Goal: Information Seeking & Learning: Check status

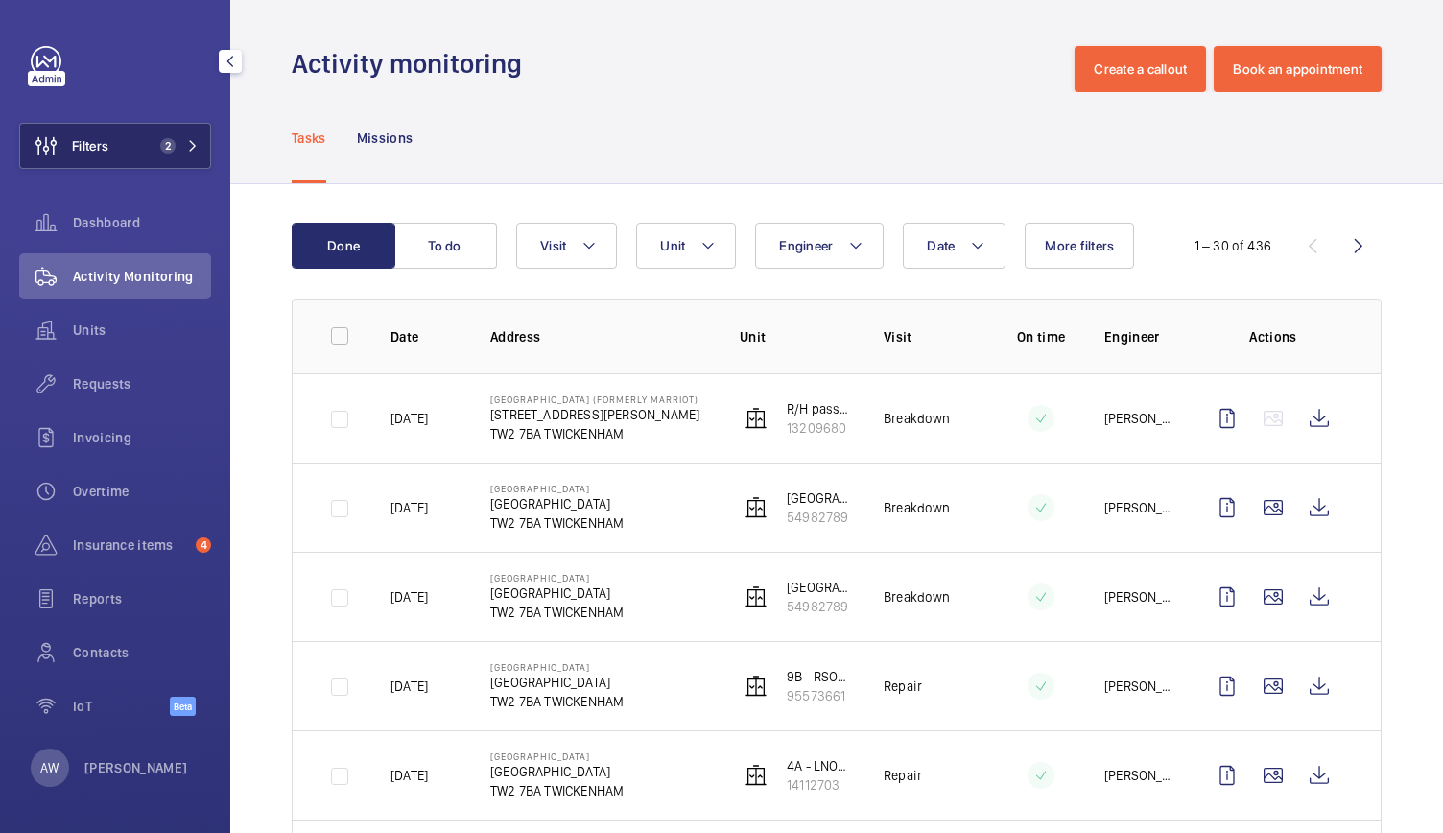
click at [151, 162] on button "Filters 2" at bounding box center [115, 146] width 192 height 46
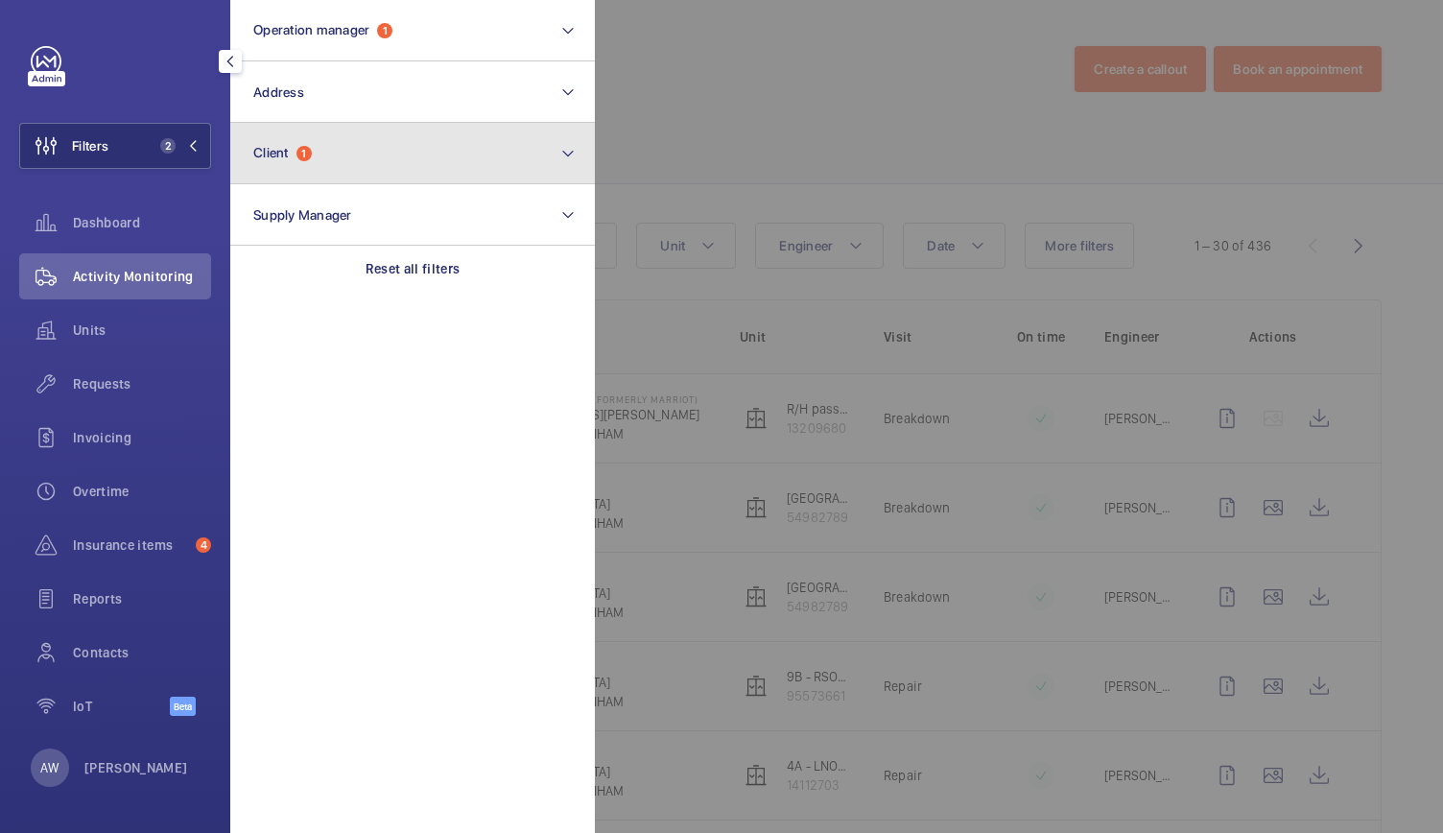
click at [278, 156] on span "Client" at bounding box center [270, 152] width 35 height 15
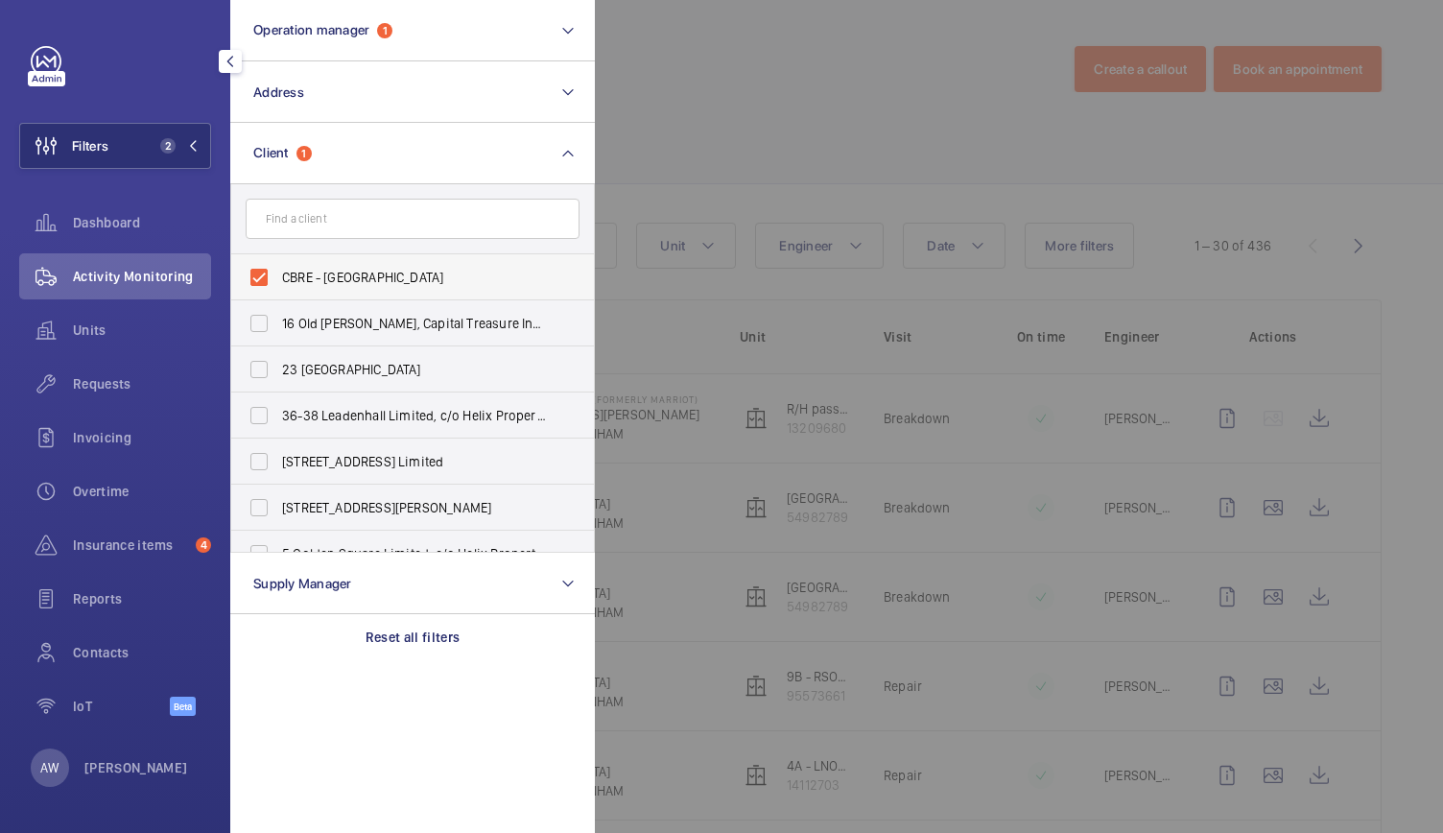
click at [262, 270] on label "CBRE - [GEOGRAPHIC_DATA]" at bounding box center [398, 277] width 334 height 46
click at [262, 270] on input "CBRE - [GEOGRAPHIC_DATA]" at bounding box center [259, 277] width 38 height 38
checkbox input "false"
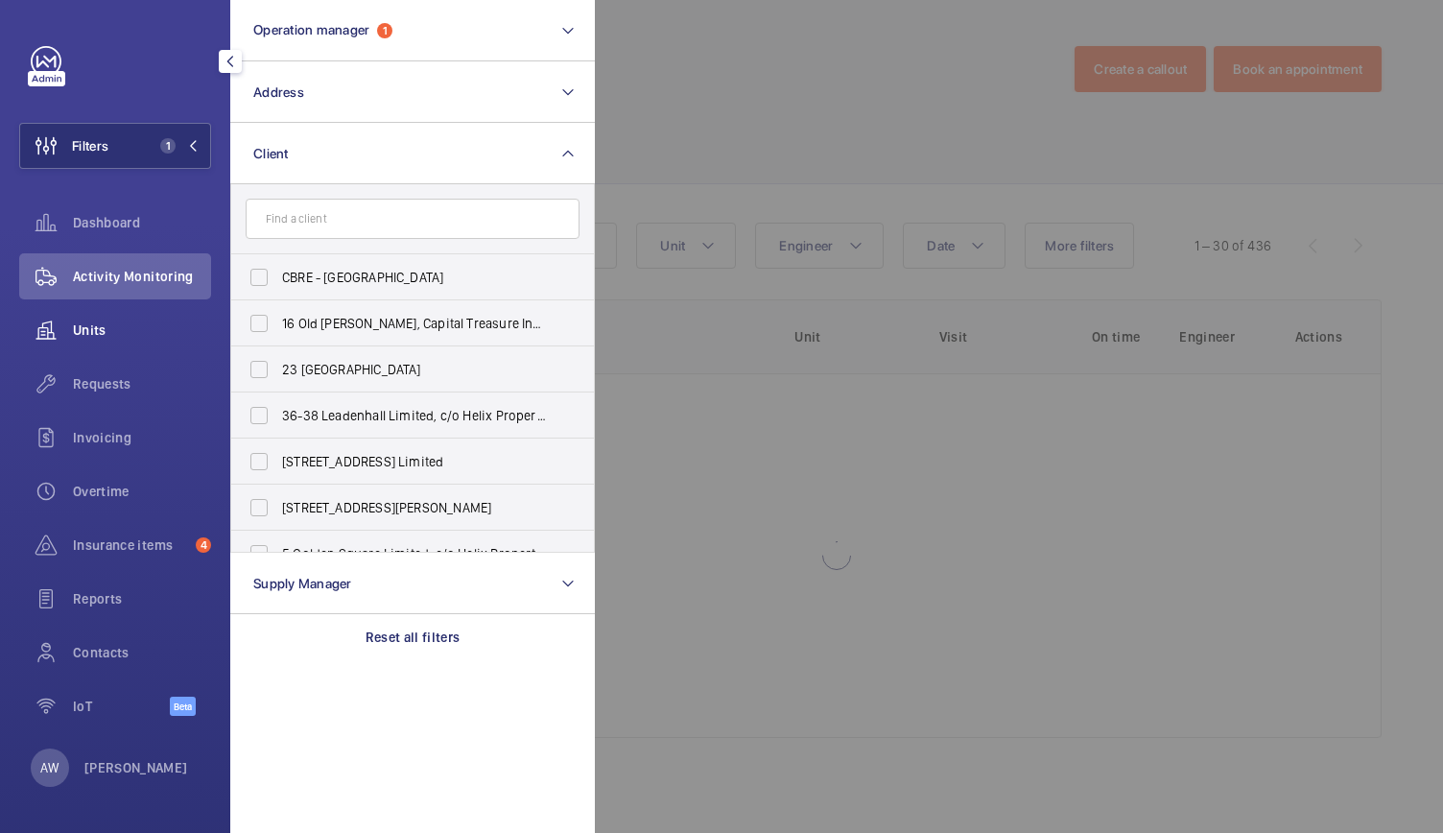
click at [104, 329] on span "Units" at bounding box center [142, 329] width 138 height 19
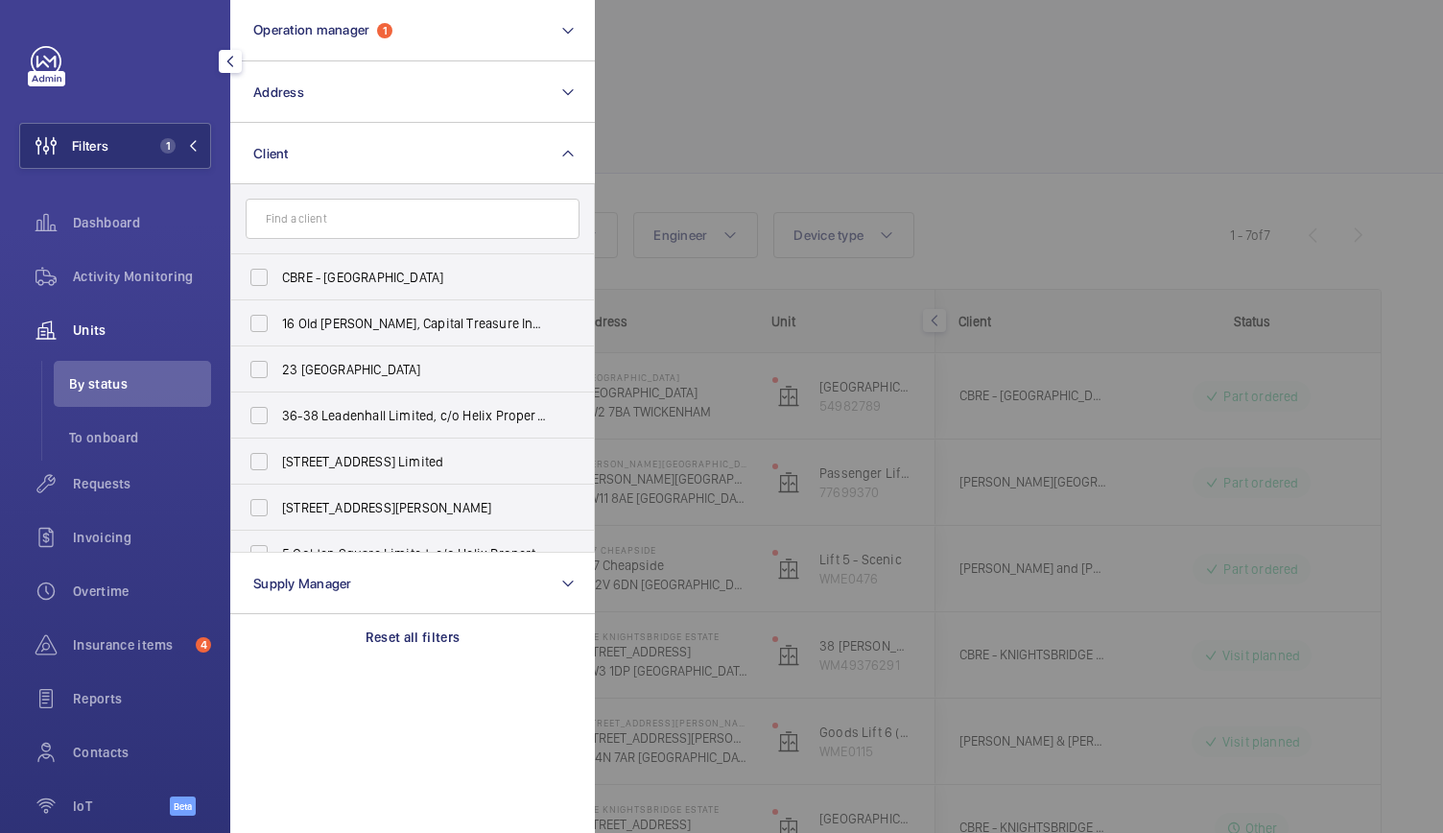
click at [960, 111] on div at bounding box center [1316, 416] width 1443 height 833
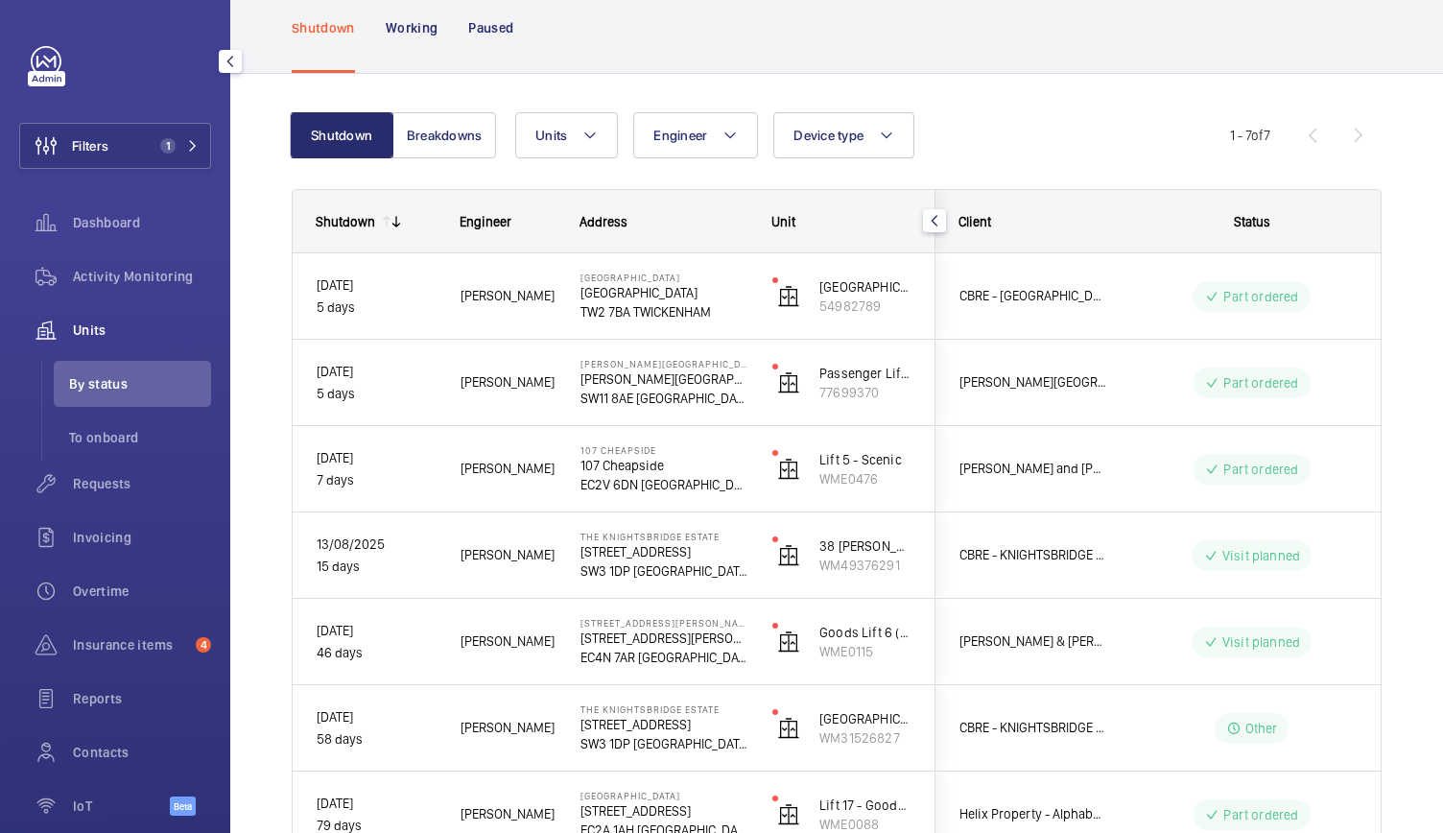
scroll to position [167, 0]
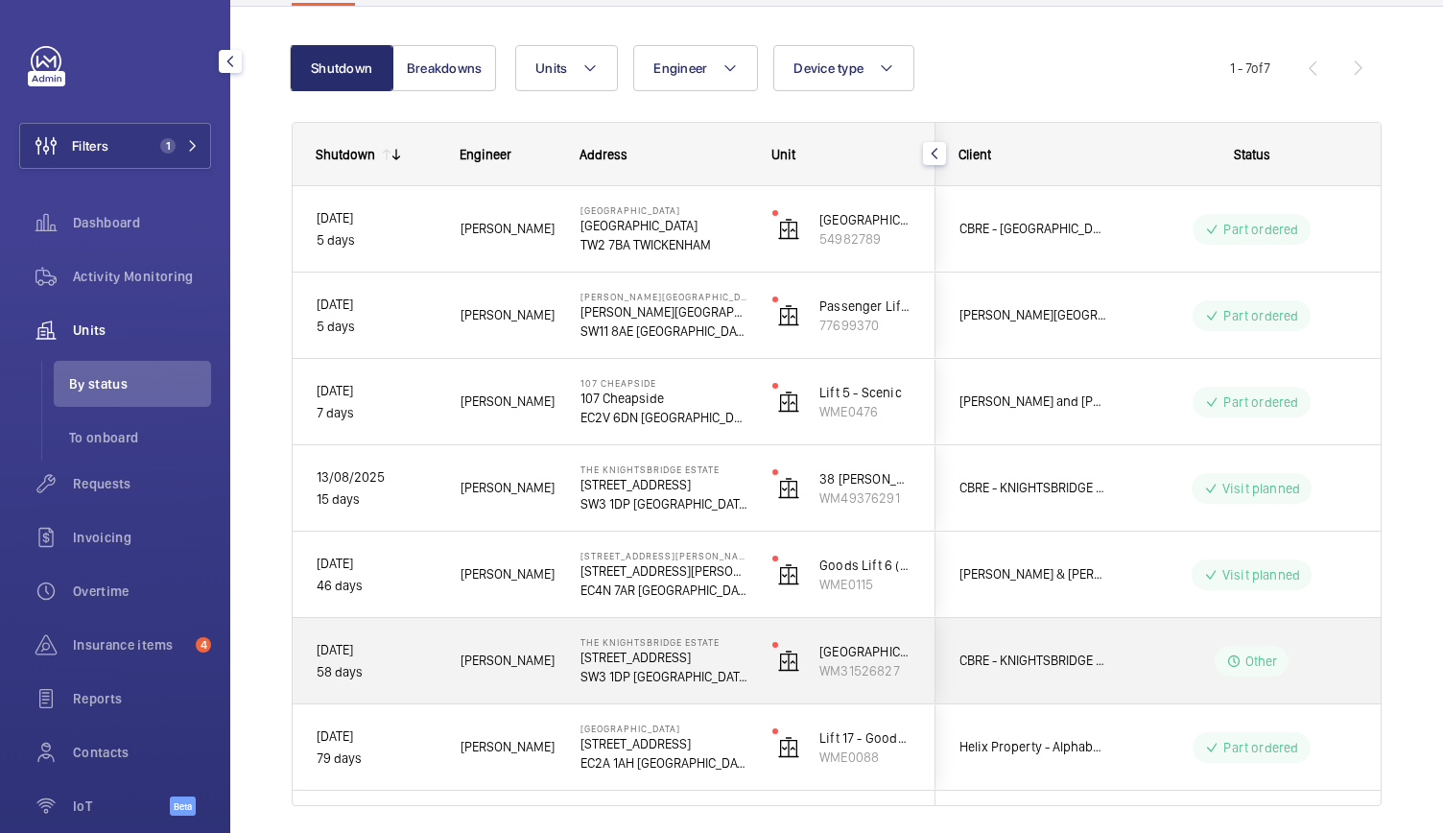
click at [533, 652] on span "[PERSON_NAME]" at bounding box center [507, 660] width 95 height 22
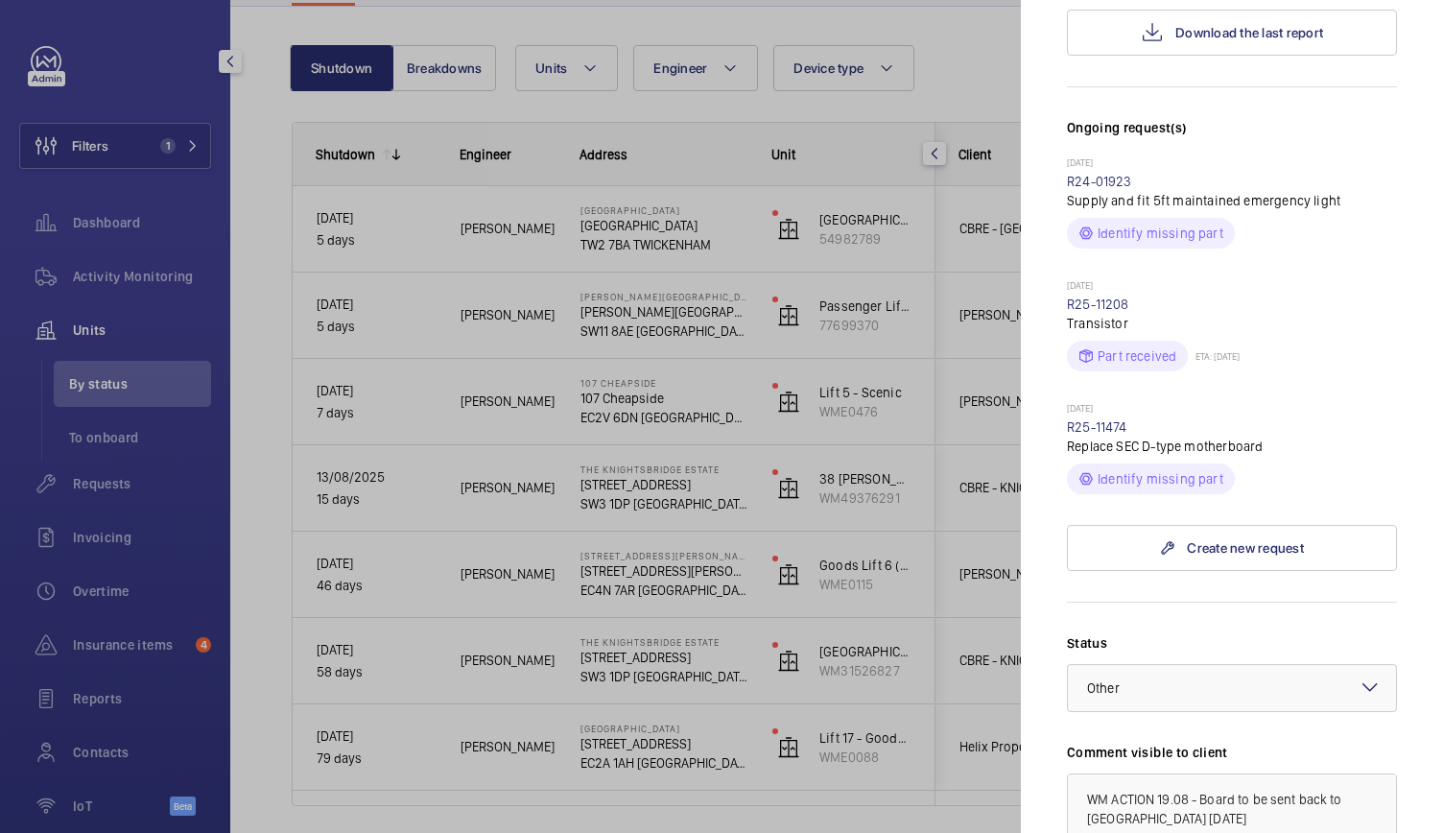
scroll to position [471, 0]
click at [1090, 418] on link "R25-11474" at bounding box center [1097, 425] width 60 height 15
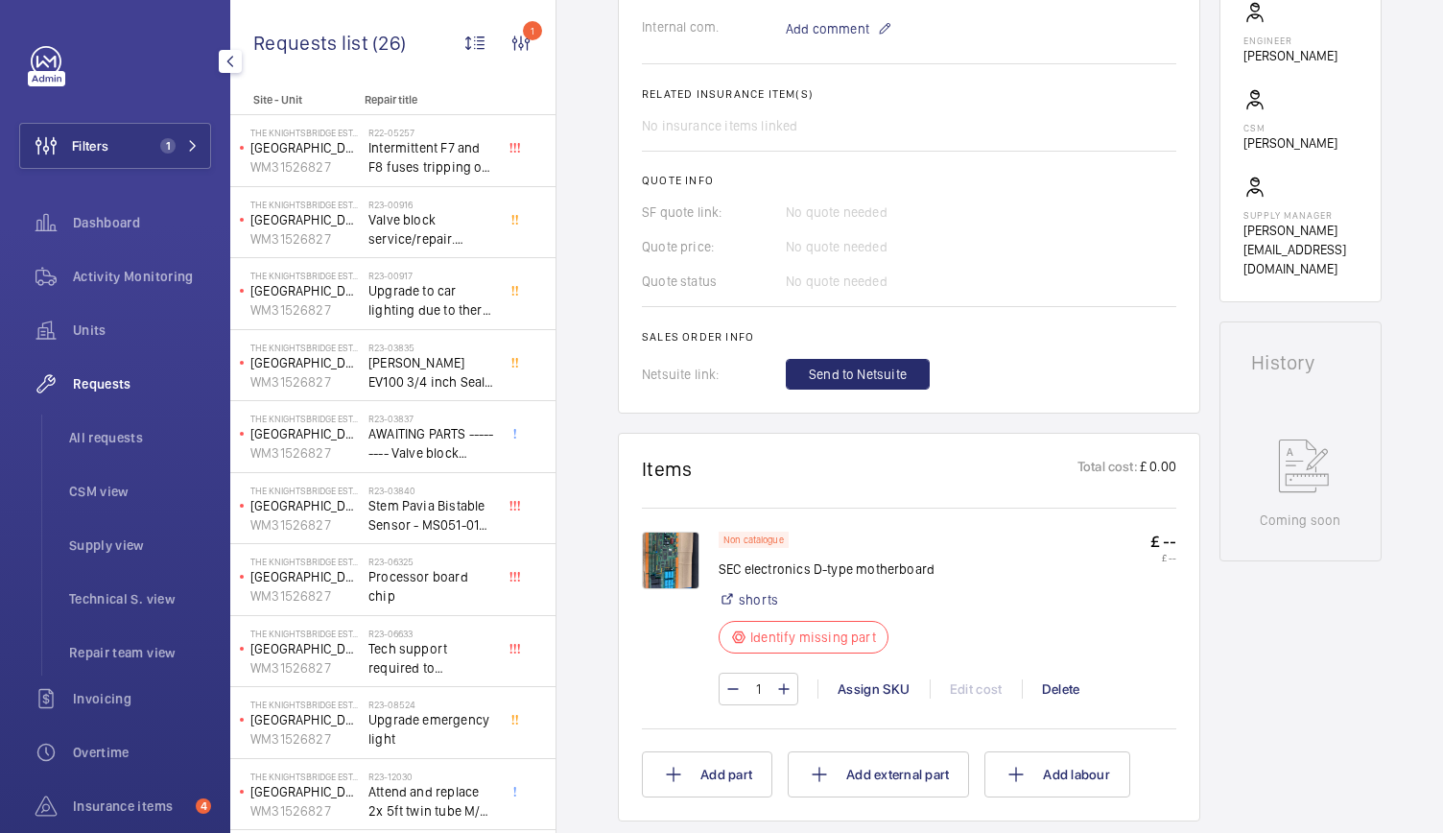
scroll to position [669, 0]
click at [677, 573] on img at bounding box center [671, 559] width 58 height 58
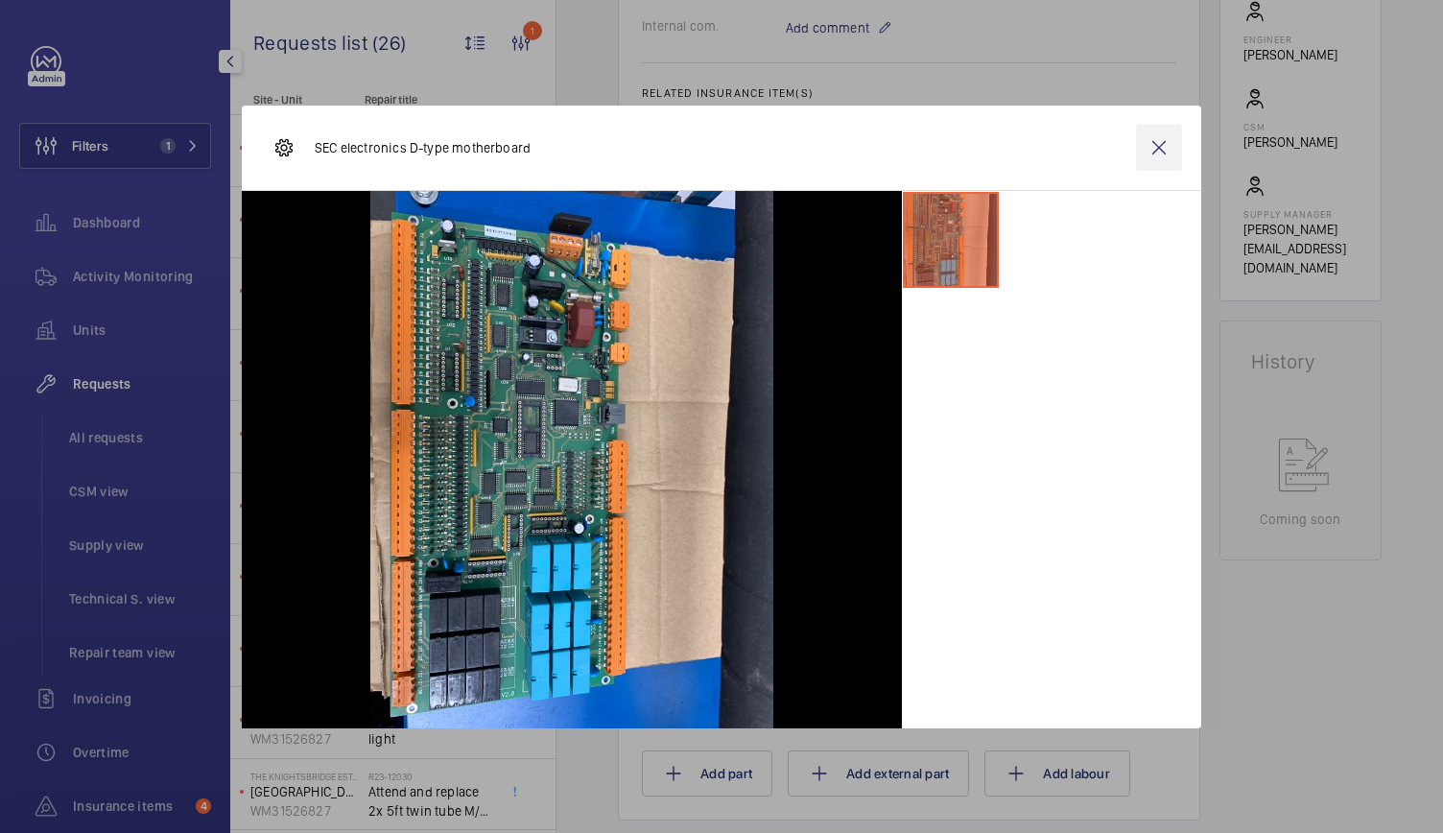
click at [1164, 139] on wm-front-icon-button at bounding box center [1159, 148] width 46 height 46
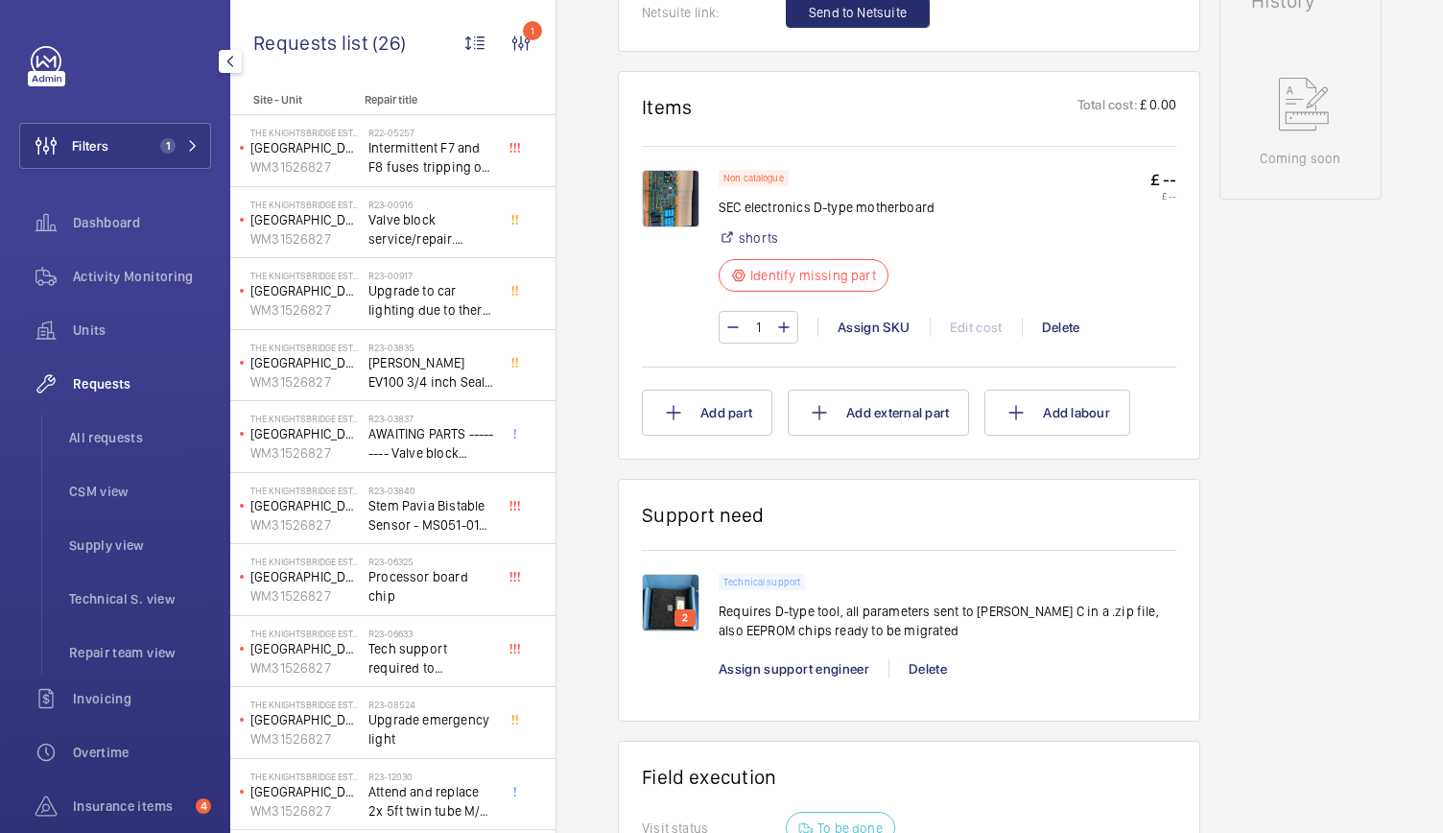
scroll to position [0, 0]
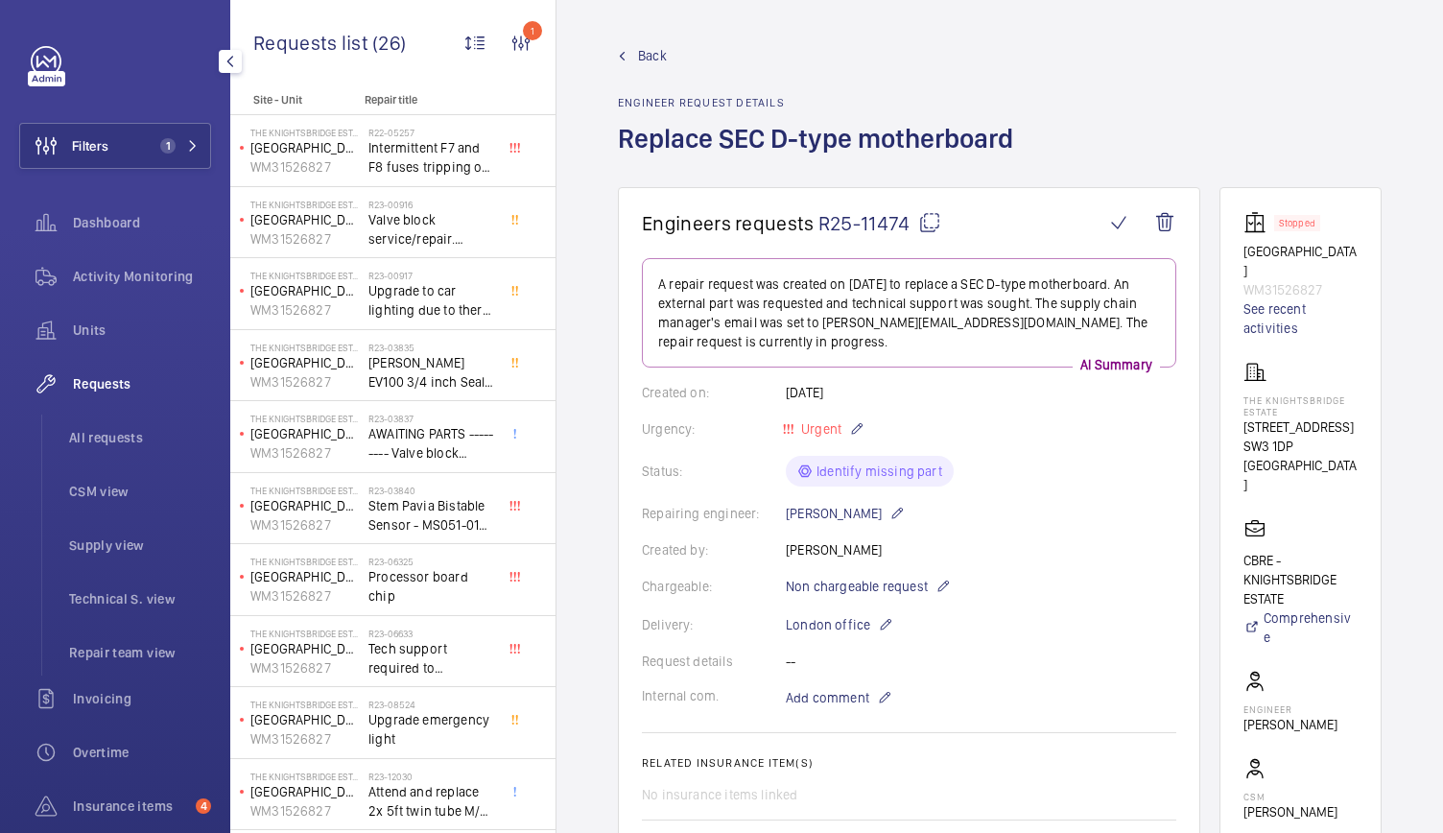
click at [668, 52] on link "Back" at bounding box center [821, 55] width 407 height 19
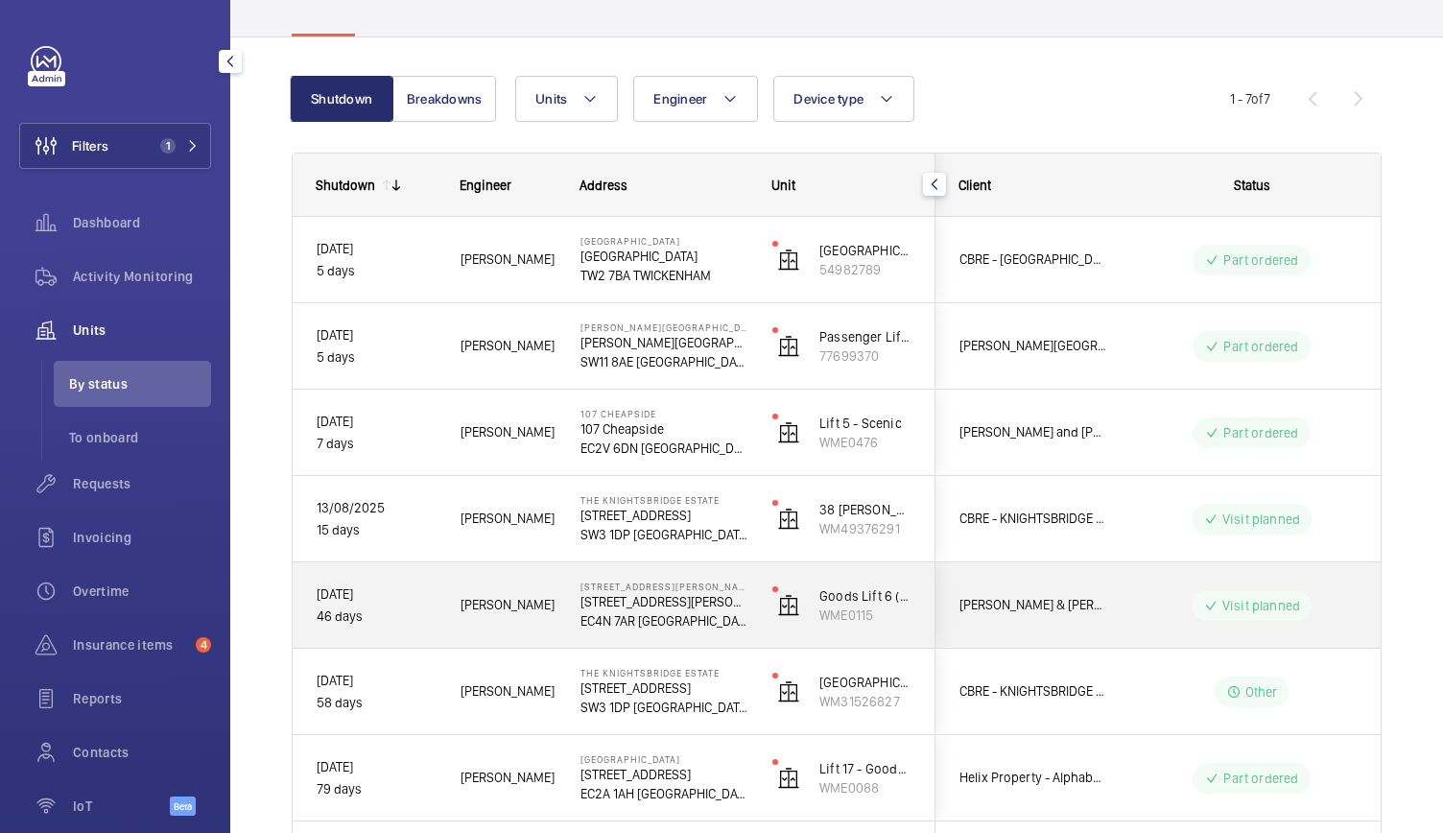
scroll to position [231, 0]
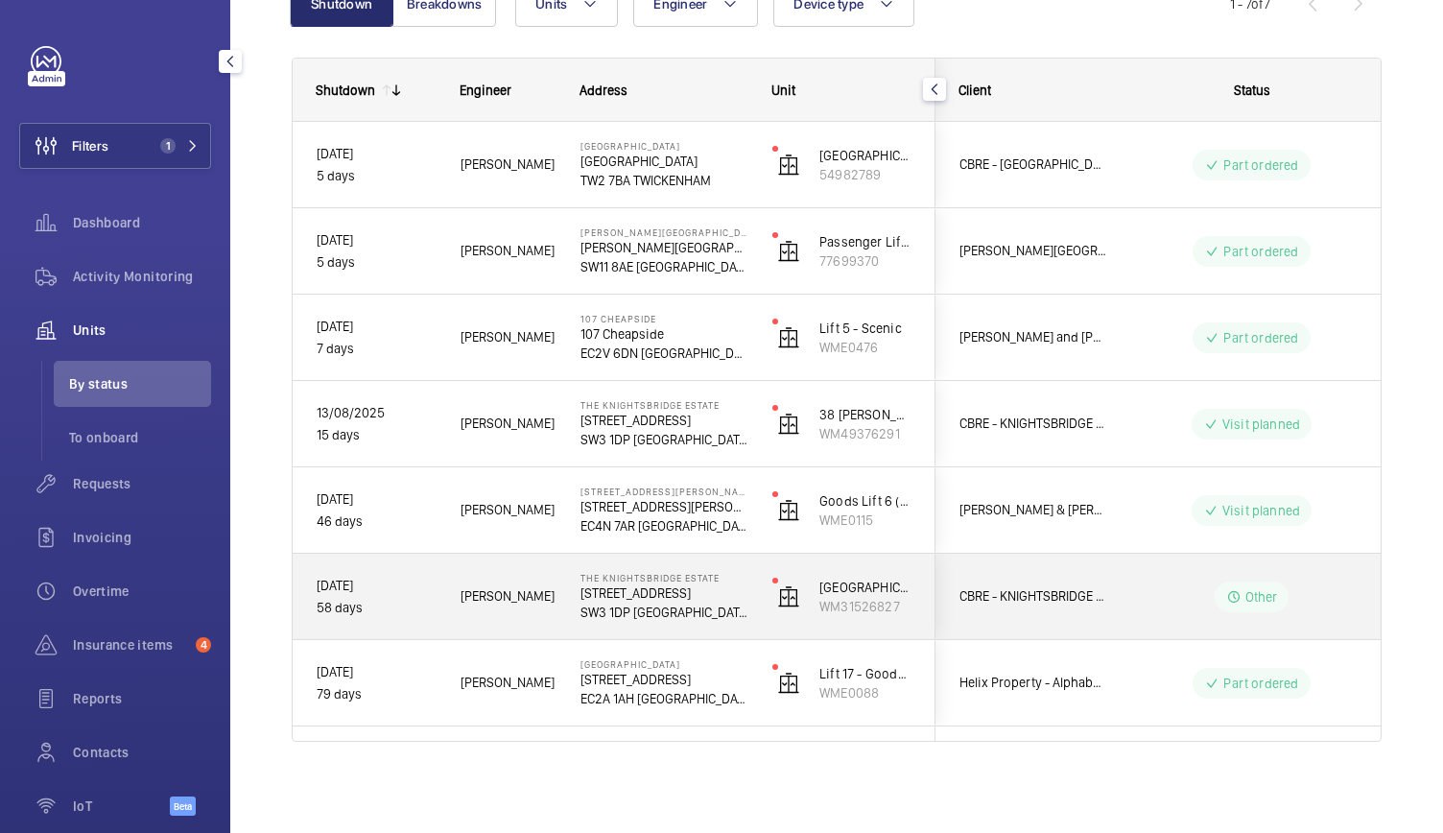
click at [662, 618] on p "SW3 1DP [GEOGRAPHIC_DATA]" at bounding box center [663, 611] width 167 height 19
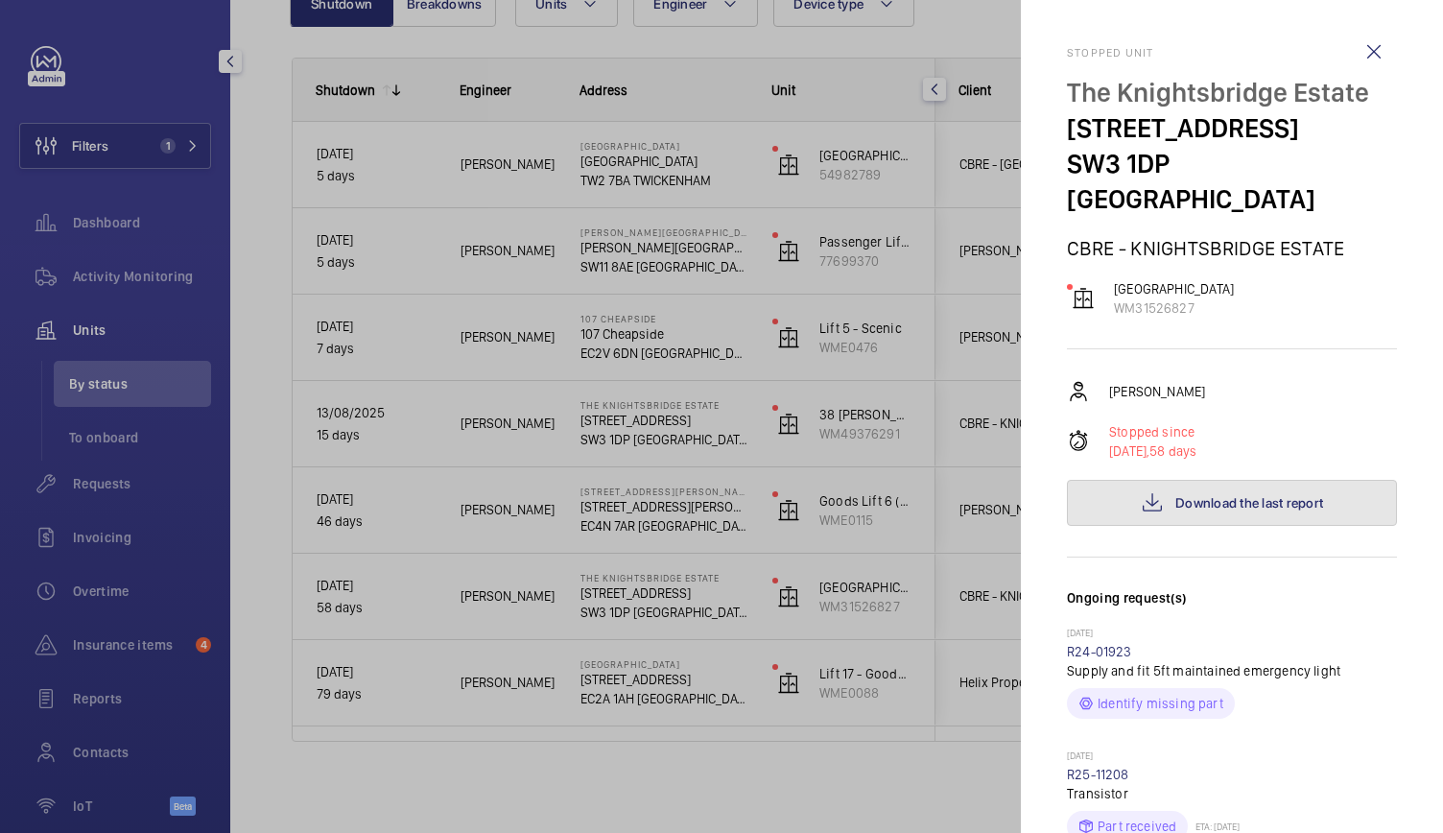
click at [1163, 480] on button "Download the last report" at bounding box center [1232, 503] width 330 height 46
click at [175, 317] on div at bounding box center [721, 416] width 1443 height 833
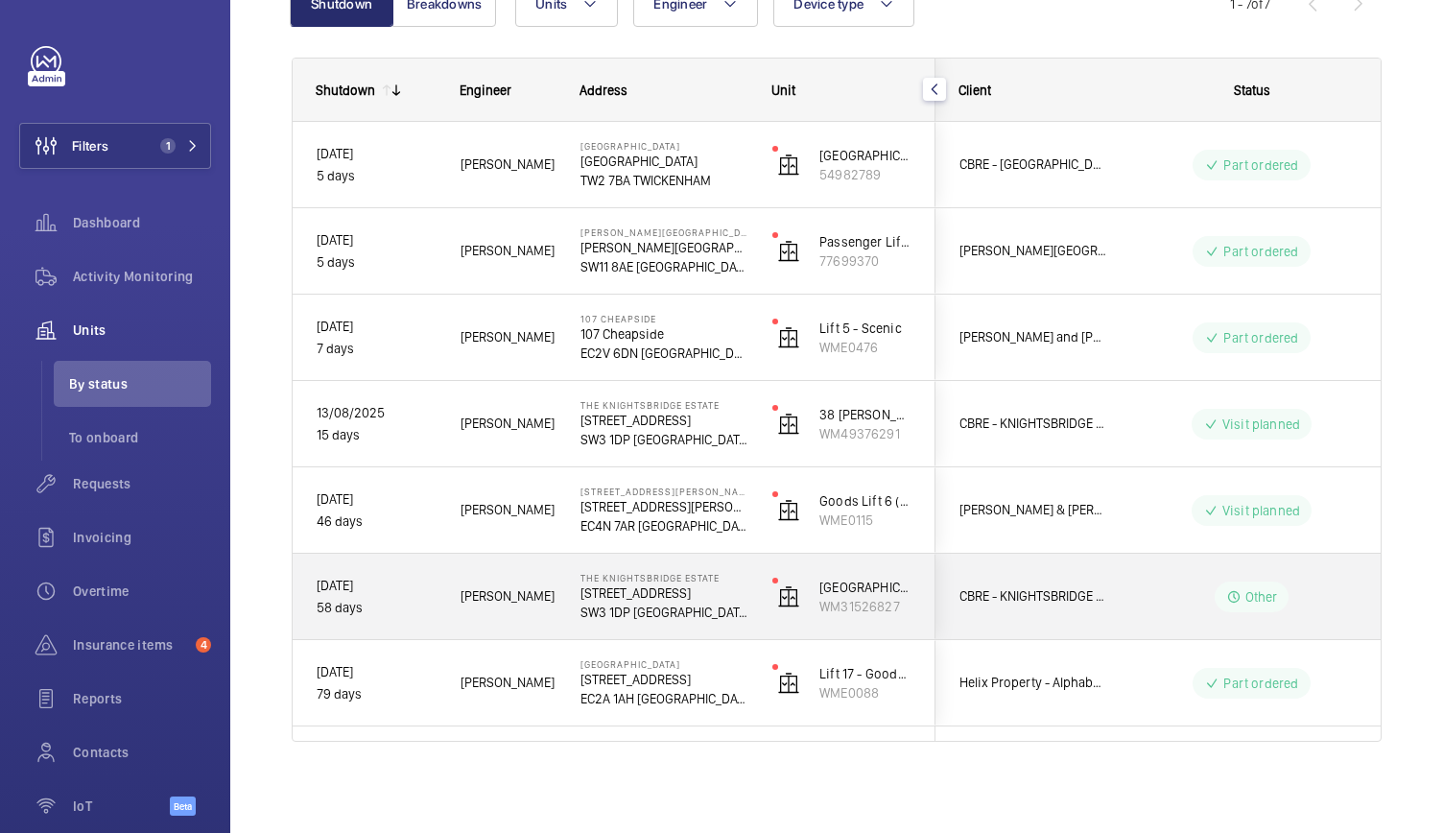
click at [575, 602] on div "The Knightsbridge Estate [STREET_ADDRESS]" at bounding box center [652, 596] width 190 height 86
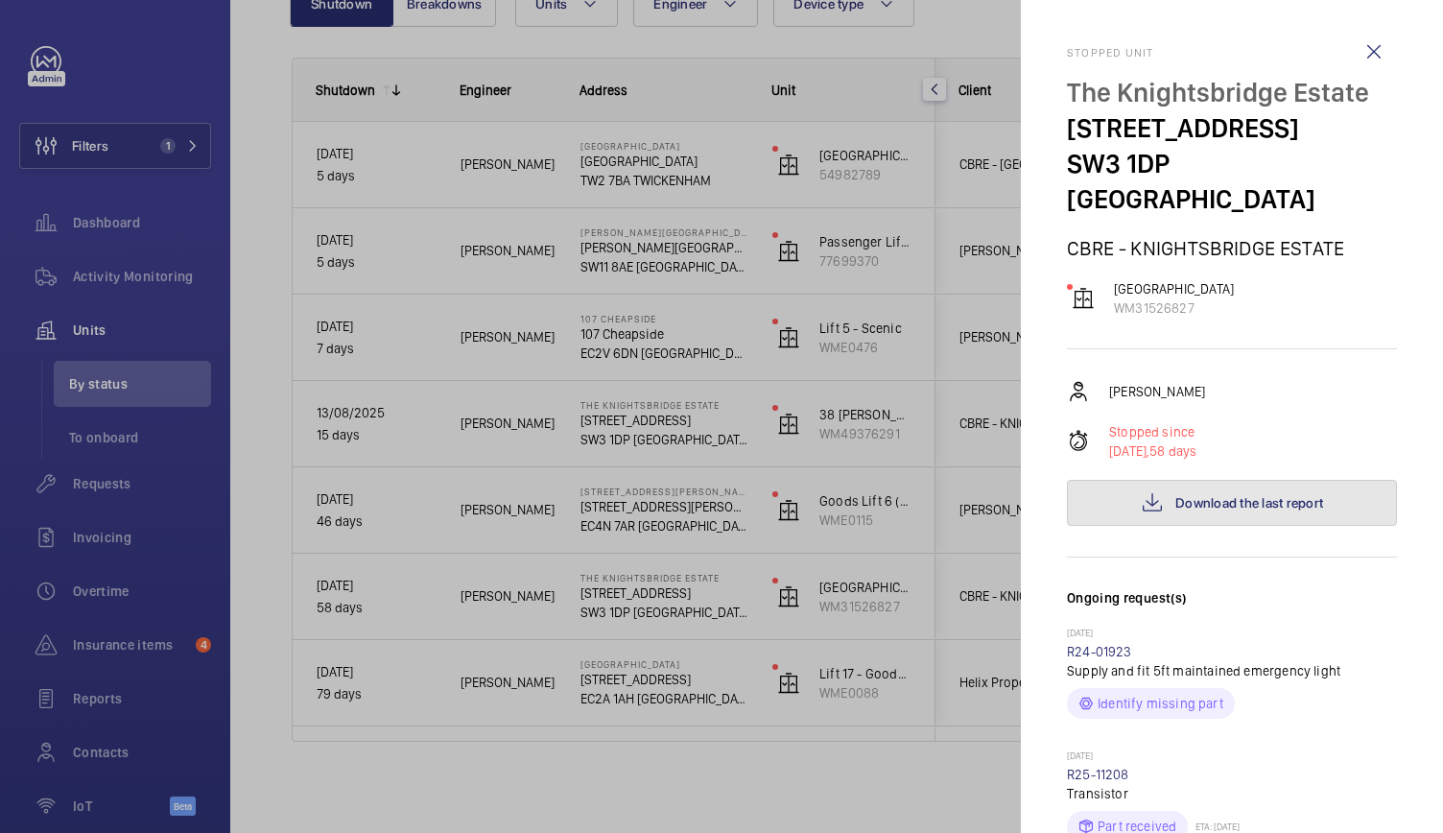
click at [1140, 491] on mat-icon at bounding box center [1151, 502] width 23 height 23
